Goal: Communication & Community: Participate in discussion

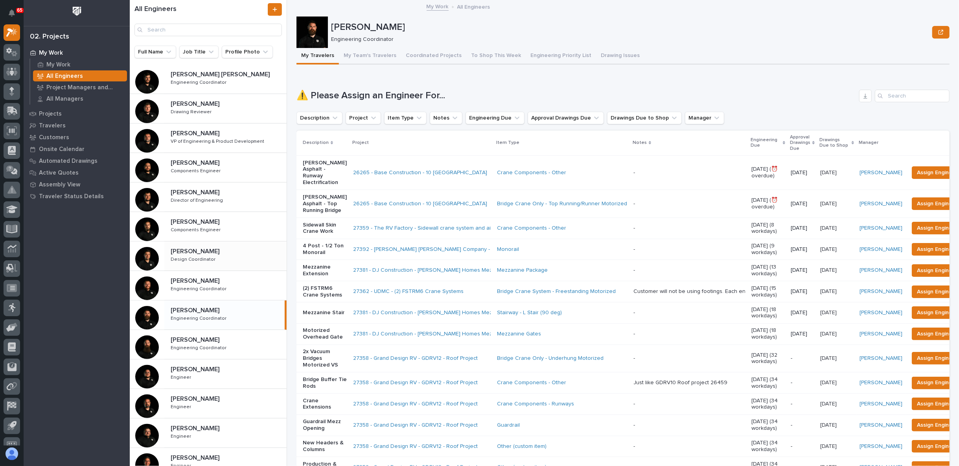
drag, startPoint x: 187, startPoint y: 276, endPoint x: 226, endPoint y: 267, distance: 40.2
click at [187, 276] on p "[PERSON_NAME]" at bounding box center [196, 280] width 50 height 9
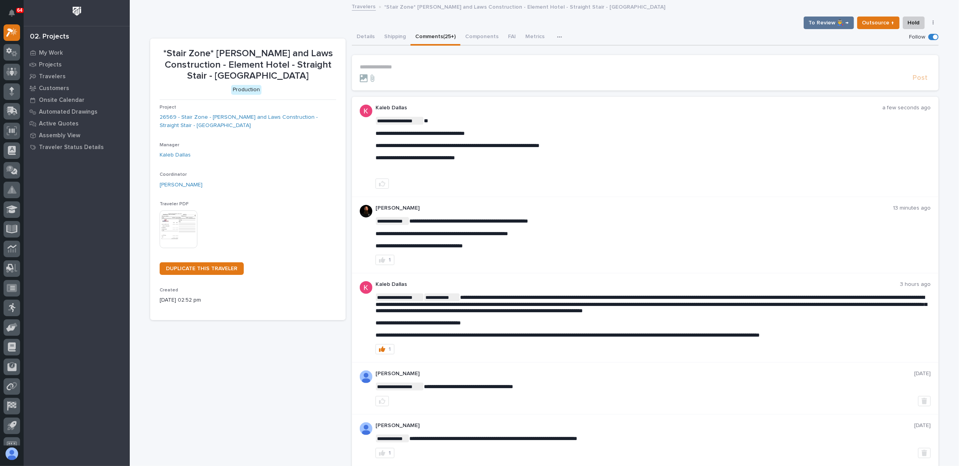
click at [381, 68] on p "**********" at bounding box center [645, 67] width 571 height 7
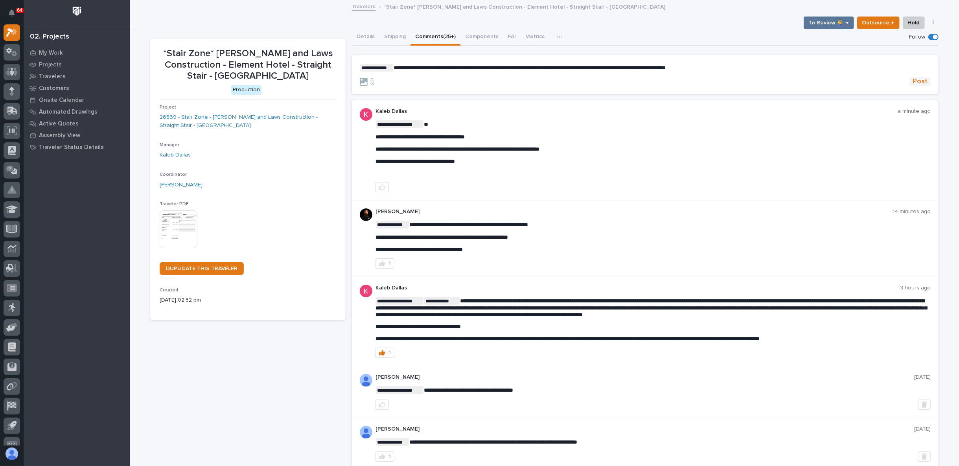
click at [913, 79] on span "Post" at bounding box center [920, 81] width 15 height 9
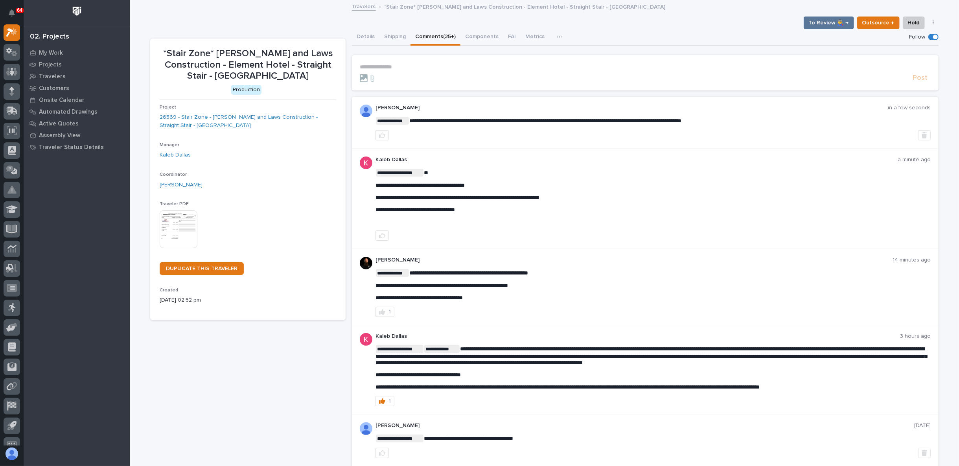
click at [360, 7] on link "Travelers" at bounding box center [364, 6] width 24 height 9
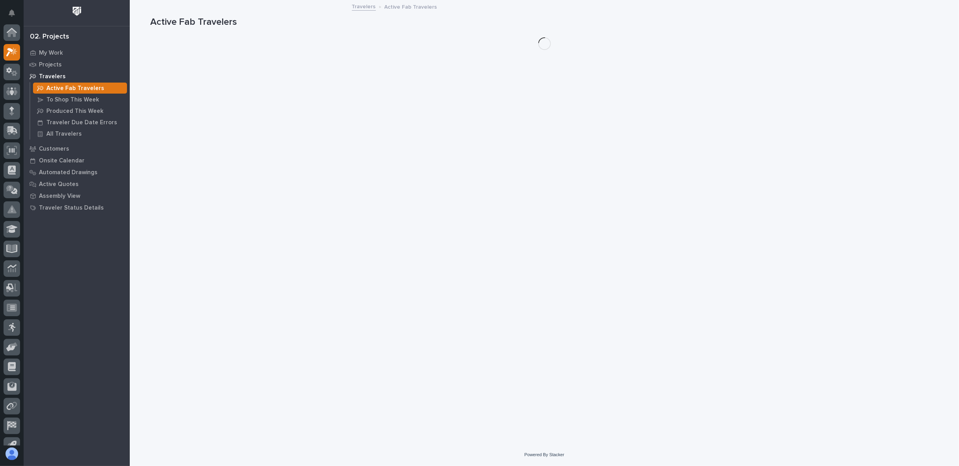
scroll to position [20, 0]
